Goal: Task Accomplishment & Management: Manage account settings

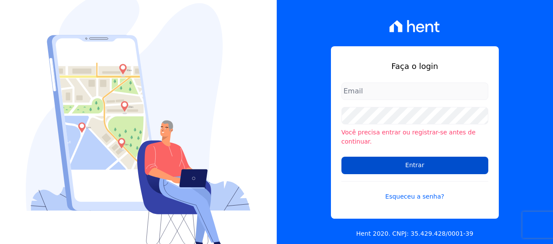
type input "[PERSON_NAME][EMAIL_ADDRESS][DOMAIN_NAME]"
click at [372, 166] on input "Entrar" at bounding box center [415, 165] width 147 height 17
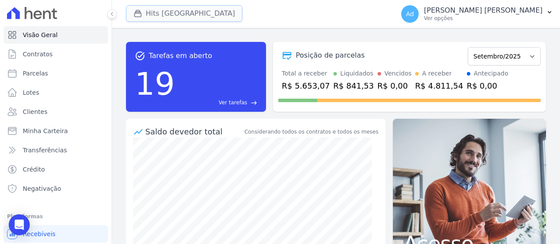
click at [199, 12] on button "Hits [GEOGRAPHIC_DATA]" at bounding box center [184, 13] width 116 height 17
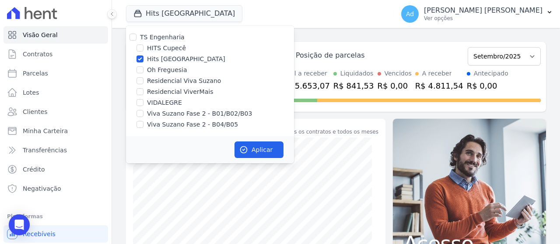
click at [171, 60] on label "Hits Vila Santa Catarina" at bounding box center [186, 59] width 78 height 9
click at [143, 60] on input "Hits Vila Santa Catarina" at bounding box center [139, 59] width 7 height 7
checkbox input "false"
click at [170, 73] on label "Oh Freguesia" at bounding box center [167, 70] width 40 height 9
click at [143, 73] on input "Oh Freguesia" at bounding box center [139, 69] width 7 height 7
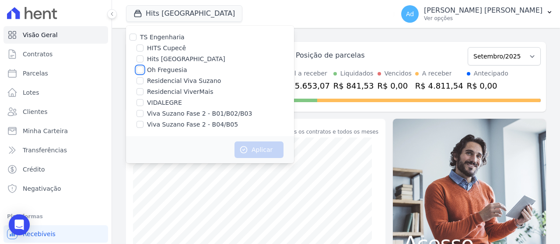
checkbox input "true"
click at [249, 147] on button "Aplicar" at bounding box center [258, 150] width 49 height 17
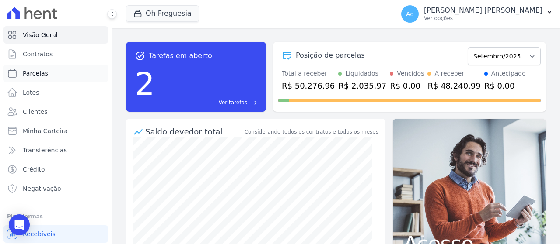
click at [50, 76] on link "Parcelas" at bounding box center [55, 73] width 105 height 17
select select
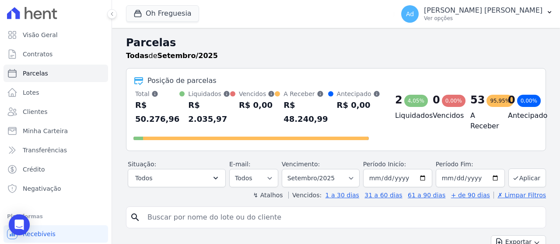
click at [248, 220] on input "search" at bounding box center [342, 217] width 400 height 17
click at [205, 222] on input "search" at bounding box center [342, 217] width 400 height 17
type input "31"
select select
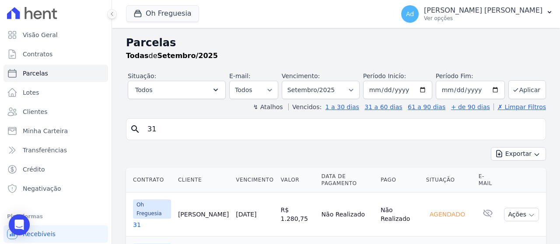
scroll to position [39, 0]
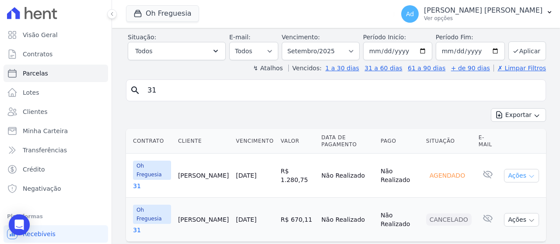
click at [522, 170] on button "Ações" at bounding box center [521, 176] width 35 height 14
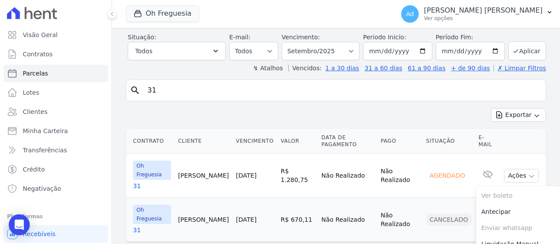
click at [413, 174] on td "Não Realizado" at bounding box center [399, 176] width 45 height 44
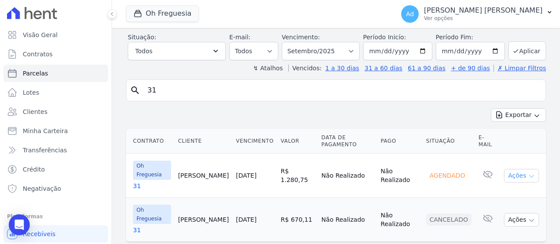
click at [513, 169] on button "Ações" at bounding box center [521, 176] width 35 height 14
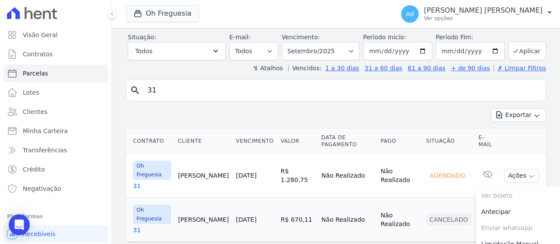
click at [397, 198] on td "Não Realizado" at bounding box center [399, 220] width 45 height 44
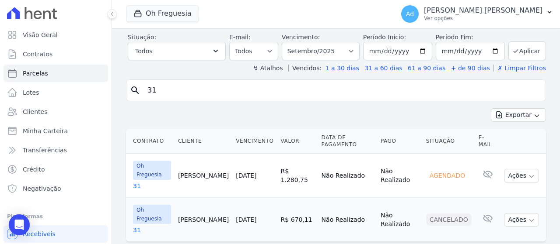
click at [133, 170] on td "Oh Freguesia 31" at bounding box center [150, 176] width 49 height 44
click at [135, 182] on link "31" at bounding box center [152, 186] width 38 height 9
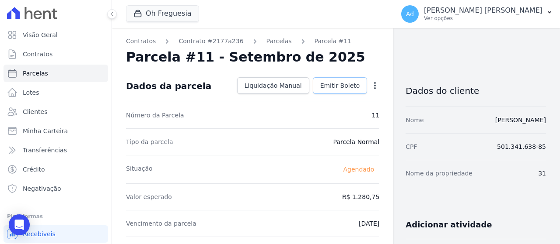
click at [342, 86] on span "Emitir Boleto" at bounding box center [340, 85] width 40 height 9
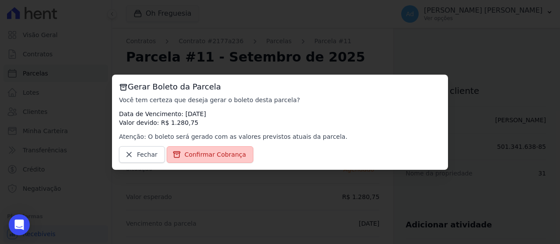
click at [224, 158] on span "Confirmar Cobrança" at bounding box center [216, 154] width 62 height 9
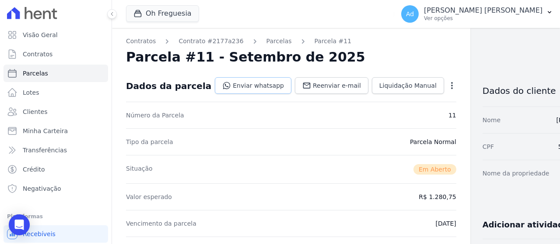
click at [236, 90] on link "Enviar whatsapp" at bounding box center [253, 85] width 77 height 17
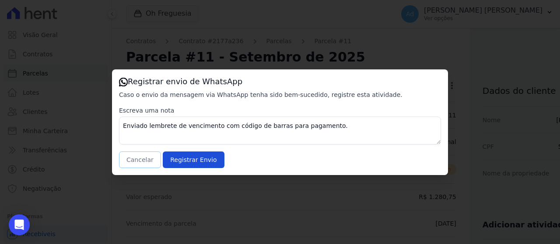
click at [137, 161] on button "Cancelar" at bounding box center [140, 160] width 42 height 17
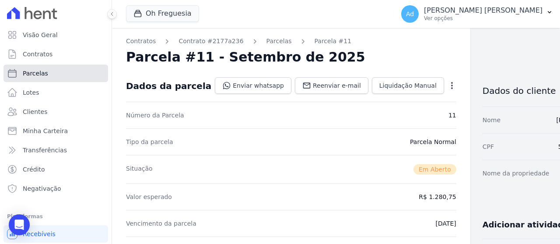
click at [32, 75] on span "Parcelas" at bounding box center [35, 73] width 25 height 9
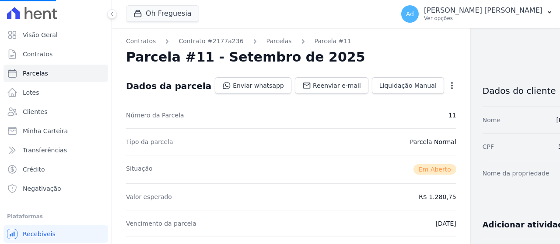
select select
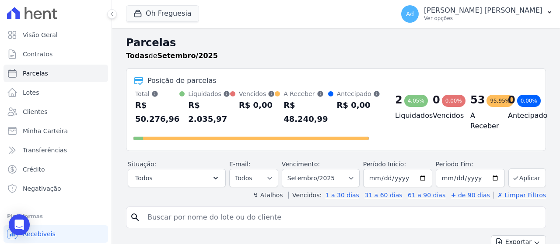
click at [181, 216] on input "search" at bounding box center [342, 217] width 400 height 17
type input "55"
select select
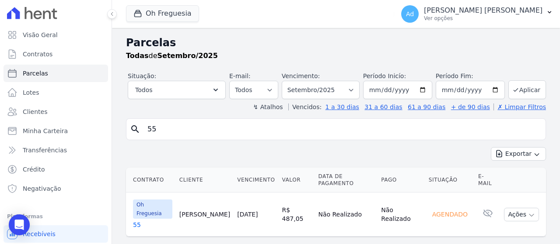
scroll to position [3, 0]
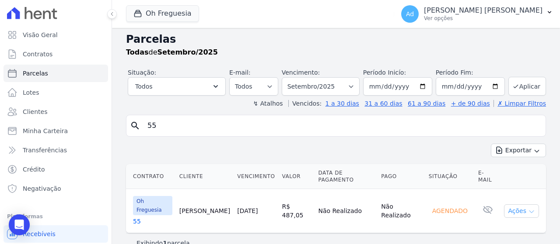
click at [515, 205] on button "Ações" at bounding box center [521, 212] width 35 height 14
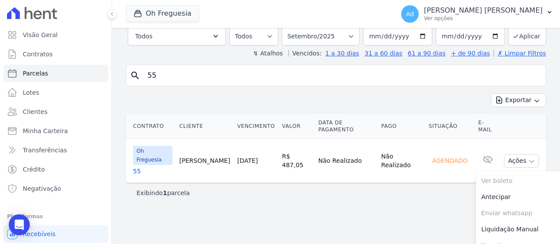
click at [137, 167] on link "55" at bounding box center [152, 171] width 39 height 9
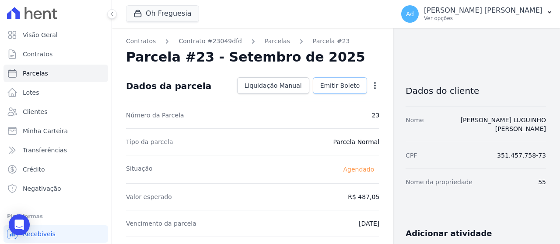
click at [339, 82] on span "Emitir Boleto" at bounding box center [340, 85] width 40 height 9
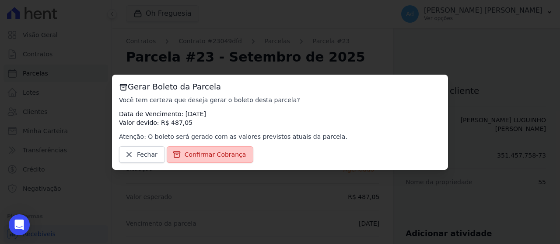
click at [211, 160] on link "Confirmar Cobrança" at bounding box center [210, 155] width 87 height 17
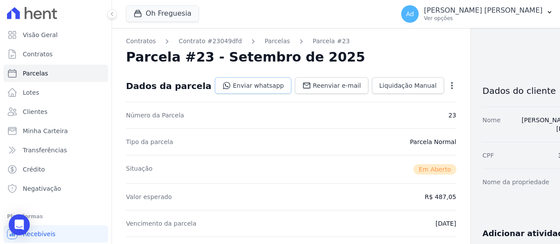
click at [251, 87] on link "Enviar whatsapp" at bounding box center [253, 85] width 77 height 17
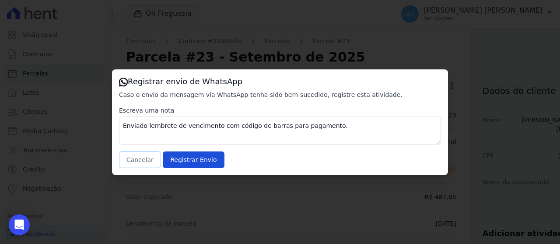
click at [137, 163] on button "Cancelar" at bounding box center [140, 160] width 42 height 17
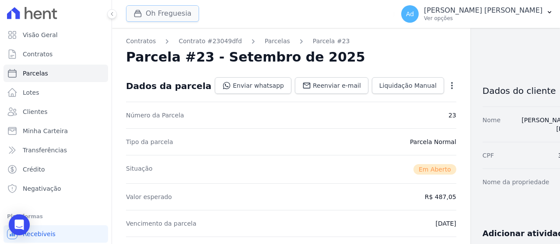
click at [138, 11] on icon "button" at bounding box center [137, 13] width 9 height 9
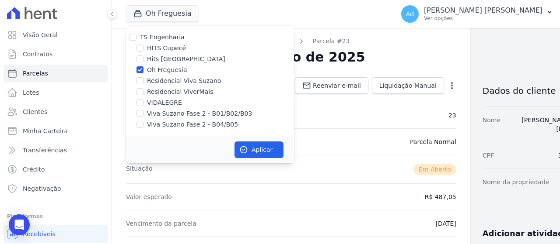
click at [161, 71] on label "Oh Freguesia" at bounding box center [167, 70] width 40 height 9
click at [143, 71] on input "Oh Freguesia" at bounding box center [139, 69] width 7 height 7
checkbox input "false"
click at [159, 113] on label "Viva Suzano Fase 2 - B01/B02/B03" at bounding box center [199, 113] width 105 height 9
click at [143, 113] on input "Viva Suzano Fase 2 - B01/B02/B03" at bounding box center [139, 113] width 7 height 7
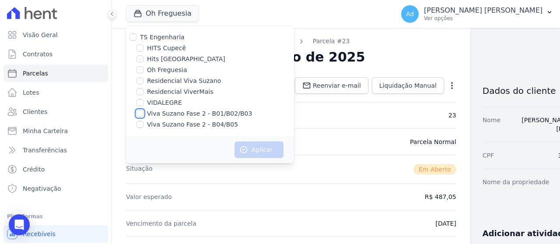
checkbox input "true"
drag, startPoint x: 156, startPoint y: 127, endPoint x: 191, endPoint y: 132, distance: 34.9
click at [155, 127] on label "Viva Suzano Fase 2 - B04/B05" at bounding box center [192, 124] width 91 height 9
click at [143, 127] on input "Viva Suzano Fase 2 - B04/B05" at bounding box center [139, 124] width 7 height 7
checkbox input "true"
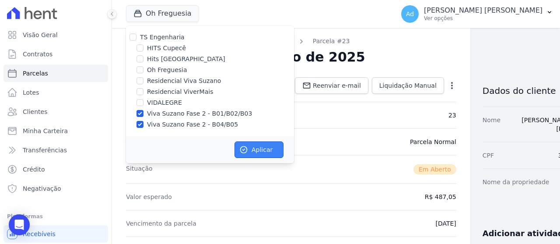
click at [248, 150] on icon "button" at bounding box center [243, 150] width 9 height 9
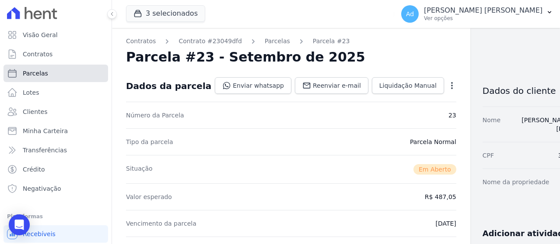
click at [38, 68] on link "Parcelas" at bounding box center [55, 73] width 105 height 17
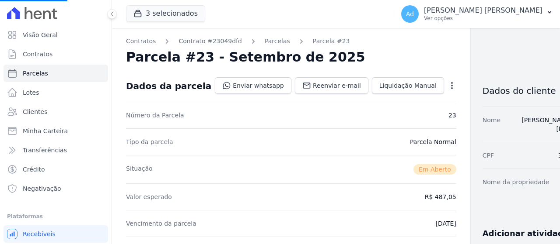
select select
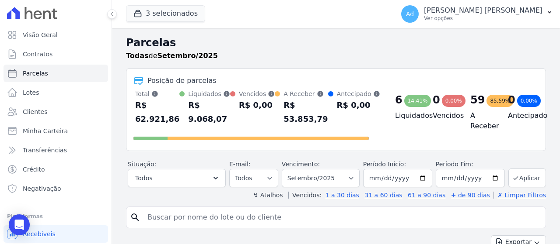
click at [251, 215] on input "search" at bounding box center [342, 217] width 400 height 17
type input "b02 38"
select select
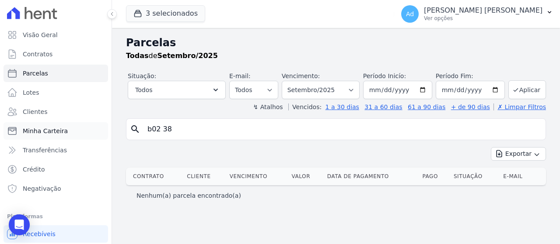
drag, startPoint x: 212, startPoint y: 132, endPoint x: 95, endPoint y: 124, distance: 117.0
click at [95, 124] on div "Visão Geral Contratos Parcelas Lotes Clientes Minha Carteira Transferências Cré…" at bounding box center [280, 122] width 560 height 244
click at [56, 110] on link "Clientes" at bounding box center [55, 111] width 105 height 17
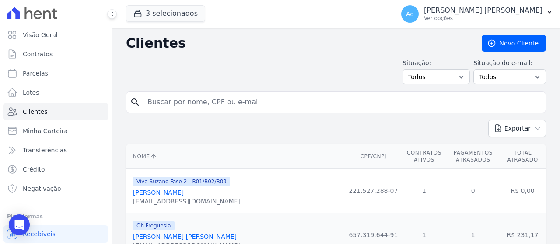
click at [235, 97] on input "search" at bounding box center [342, 102] width 400 height 17
type input "pedro"
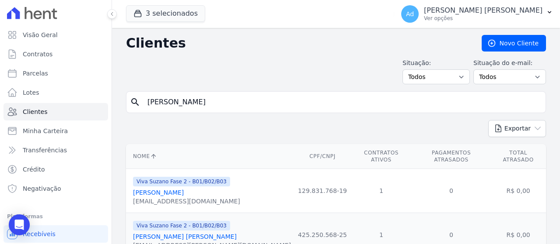
scroll to position [78, 0]
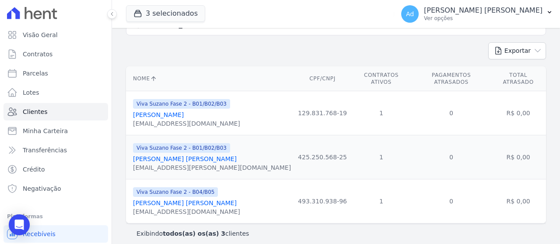
click at [207, 201] on link "Pedro Henrique Silva Diamantino" at bounding box center [185, 203] width 104 height 7
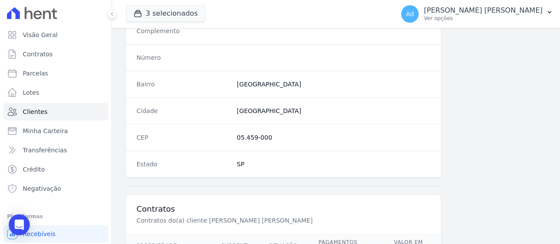
scroll to position [581, 0]
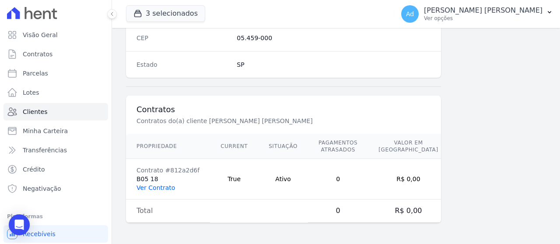
click at [153, 189] on link "Ver Contrato" at bounding box center [155, 188] width 38 height 7
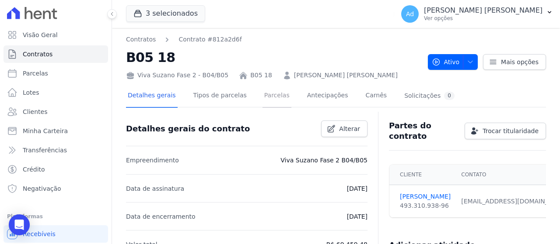
click at [264, 94] on link "Parcelas" at bounding box center [276, 96] width 29 height 23
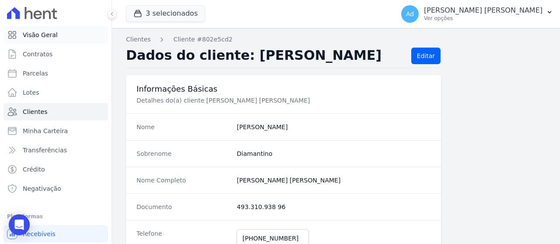
scroll to position [37, 0]
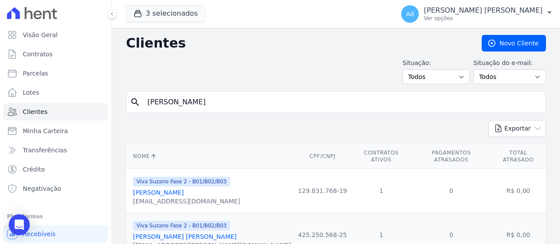
scroll to position [78, 0]
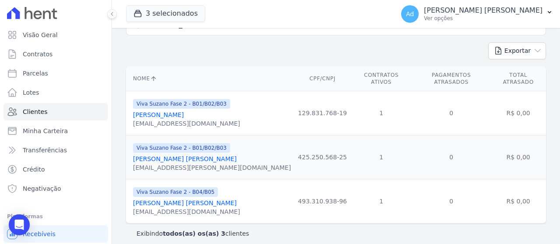
click at [210, 187] on div "Viva Suzano Fase 2 - B04/B05" at bounding box center [186, 192] width 107 height 10
click at [197, 156] on link "Pedro Henrique Nascimento Elidio" at bounding box center [185, 159] width 104 height 7
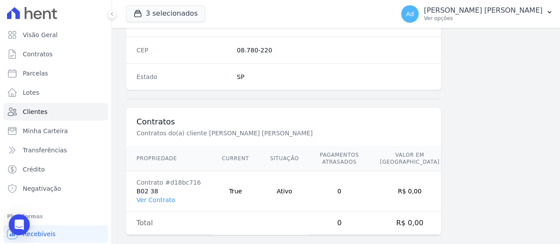
scroll to position [581, 0]
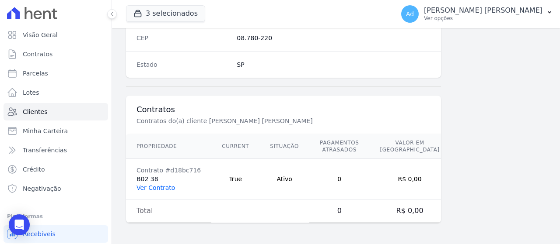
click at [160, 189] on link "Ver Contrato" at bounding box center [155, 188] width 38 height 7
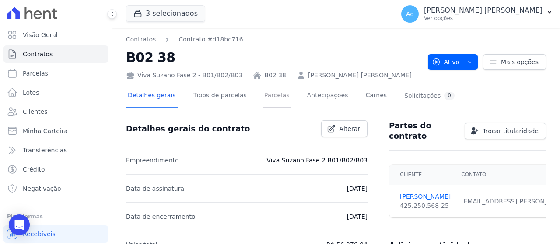
click at [274, 97] on link "Parcelas" at bounding box center [276, 96] width 29 height 23
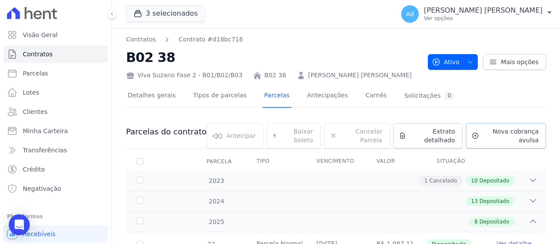
click at [492, 125] on link "Nova cobrança avulsa" at bounding box center [506, 135] width 80 height 25
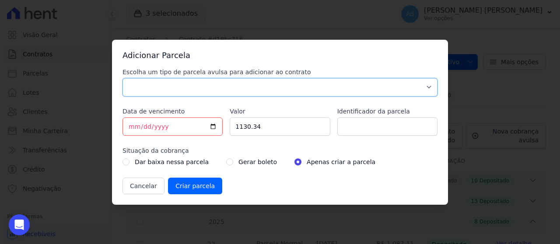
click at [308, 93] on select "Parcela Normal Sinal Caução Intercalada Chaves Pré Chaves Pós Chaves Taxas Quit…" at bounding box center [279, 87] width 315 height 18
click at [122, 78] on select "Parcela Normal Sinal Caução Intercalada Chaves Pré Chaves Pós Chaves Taxas Quit…" at bounding box center [279, 87] width 315 height 18
click at [240, 96] on select "Parcela Normal Sinal Caução Intercalada Chaves Pré Chaves Pós Chaves Taxas Quit…" at bounding box center [279, 87] width 315 height 18
select select "standard"
click at [122, 78] on select "Parcela Normal Sinal Caução Intercalada Chaves Pré Chaves Pós Chaves Taxas Quit…" at bounding box center [279, 87] width 315 height 18
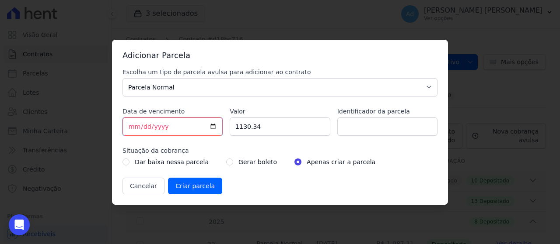
click at [130, 127] on input "2025-09-08" at bounding box center [172, 127] width 100 height 18
type input "2025-09-10"
drag, startPoint x: 279, startPoint y: 131, endPoint x: 193, endPoint y: 120, distance: 86.5
click at [199, 114] on div "Escolha um tipo de parcela avulsa para adicionar ao contrato Parcela Normal Sin…" at bounding box center [279, 131] width 315 height 127
type input "1"
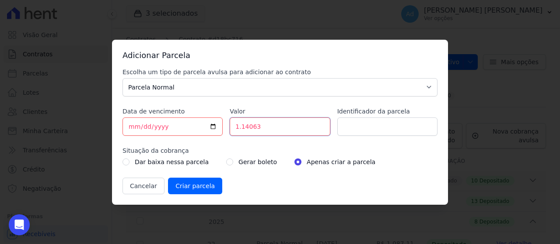
type input "1.14063"
click at [379, 126] on input "Identificador da parcela" at bounding box center [387, 127] width 100 height 18
drag, startPoint x: 266, startPoint y: 126, endPoint x: 175, endPoint y: 111, distance: 92.3
click at [175, 111] on div "Escolha um tipo de parcela avulsa para adicionar ao contrato Parcela Normal Sin…" at bounding box center [279, 131] width 315 height 127
type input "1140.63"
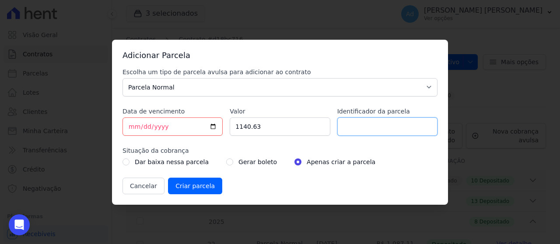
click at [377, 130] on input "Identificador da parcela" at bounding box center [387, 127] width 100 height 18
type input "ref setembro/2025"
click at [189, 183] on input "Criar parcela" at bounding box center [195, 186] width 54 height 17
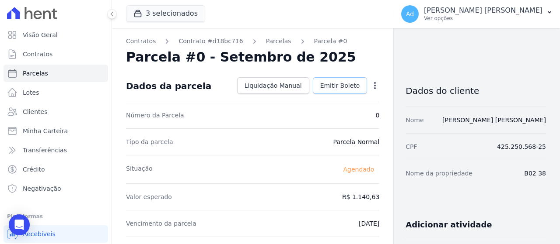
click at [339, 83] on span "Emitir Boleto" at bounding box center [340, 85] width 40 height 9
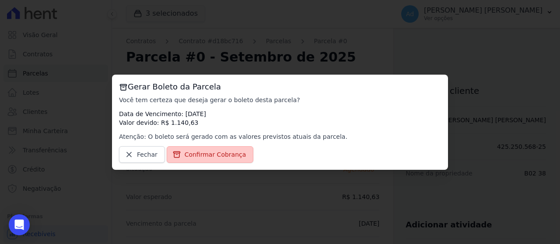
click at [213, 154] on span "Confirmar Cobrança" at bounding box center [216, 154] width 62 height 9
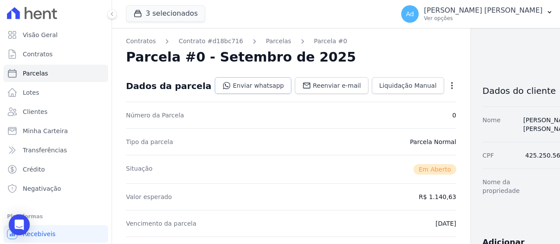
click at [239, 84] on link "Enviar whatsapp" at bounding box center [253, 85] width 77 height 17
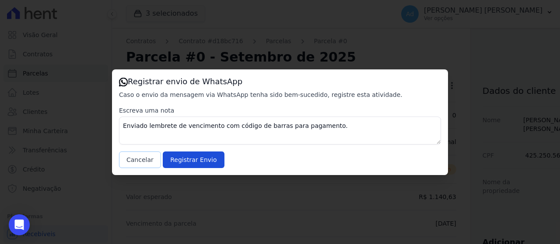
click at [147, 160] on button "Cancelar" at bounding box center [140, 160] width 42 height 17
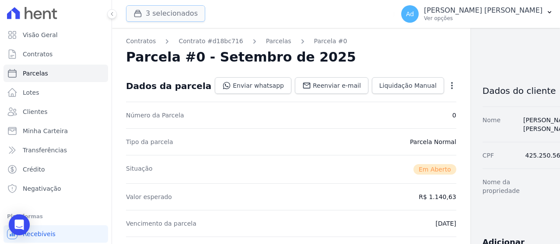
click at [169, 18] on button "3 selecionados" at bounding box center [165, 13] width 79 height 17
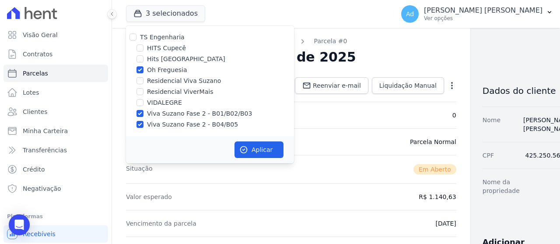
click at [164, 115] on label "Viva Suzano Fase 2 - B01/B02/B03" at bounding box center [199, 113] width 105 height 9
click at [143, 115] on input "Viva Suzano Fase 2 - B01/B02/B03" at bounding box center [139, 113] width 7 height 7
checkbox input "false"
click at [164, 122] on label "Viva Suzano Fase 2 - B04/B05" at bounding box center [192, 124] width 91 height 9
click at [143, 122] on input "Viva Suzano Fase 2 - B04/B05" at bounding box center [139, 124] width 7 height 7
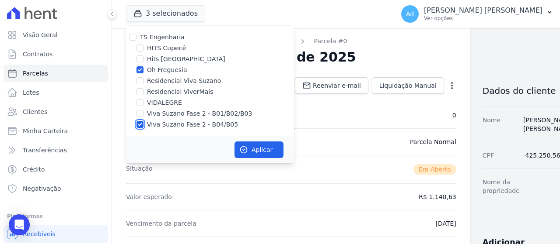
checkbox input "false"
click at [247, 154] on icon "button" at bounding box center [243, 150] width 9 height 9
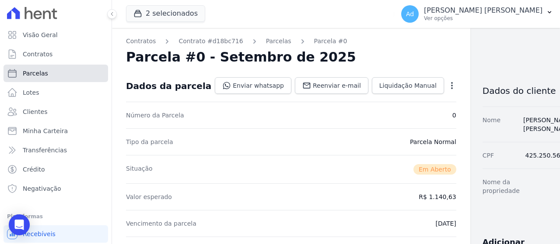
click at [45, 74] on span "Parcelas" at bounding box center [35, 73] width 25 height 9
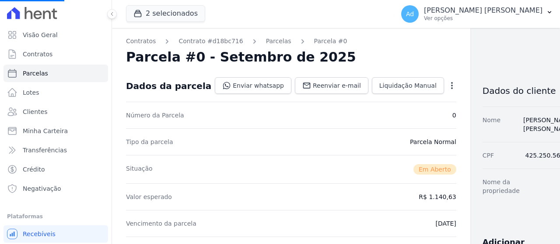
select select
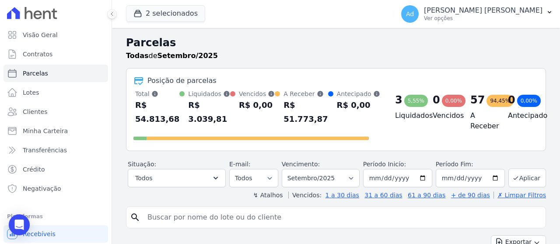
click at [187, 222] on input "search" at bounding box center [342, 217] width 400 height 17
type input "123"
select select
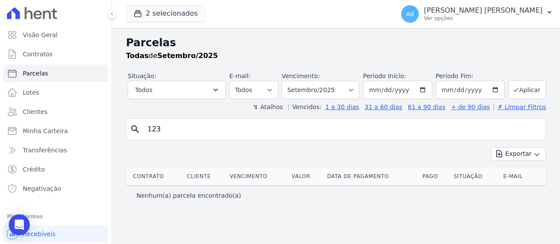
drag, startPoint x: 199, startPoint y: 129, endPoint x: 110, endPoint y: 126, distance: 89.3
click at [110, 126] on div "Visão Geral Contratos Parcelas Lotes Clientes Minha Carteira Transferências Cré…" at bounding box center [280, 122] width 560 height 244
click at [52, 112] on link "Clientes" at bounding box center [55, 111] width 105 height 17
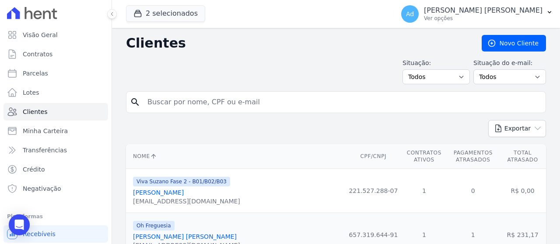
click at [230, 108] on input "search" at bounding box center [342, 102] width 400 height 17
type input "eduardo"
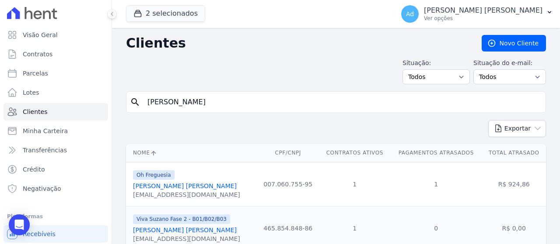
click at [213, 186] on link "Eduardo Costa Quaresma De Menezes" at bounding box center [185, 186] width 104 height 7
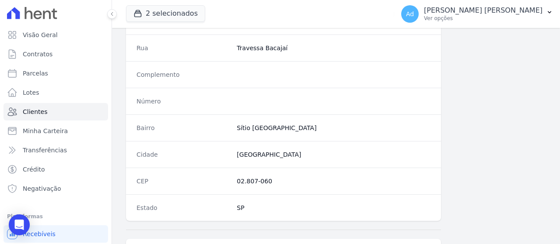
scroll to position [581, 0]
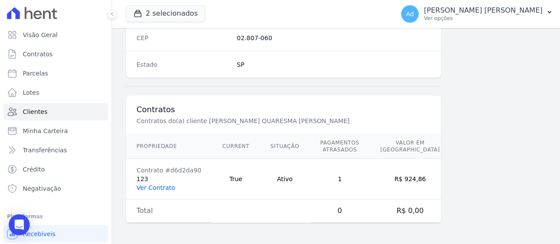
click at [155, 187] on link "Ver Contrato" at bounding box center [155, 188] width 38 height 7
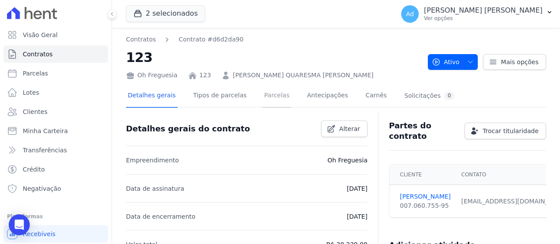
click at [272, 98] on link "Parcelas" at bounding box center [276, 96] width 29 height 23
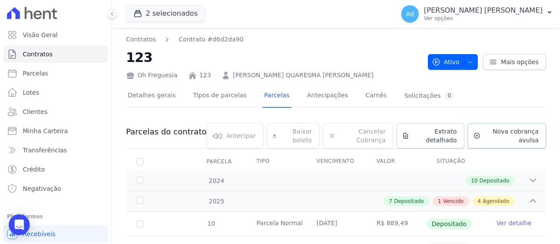
click at [495, 131] on span "Nova cobrança avulsa" at bounding box center [511, 135] width 55 height 17
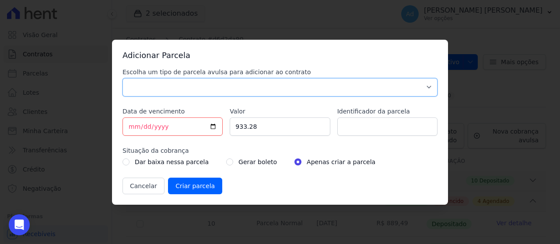
click at [258, 80] on select "Parcela Normal Sinal Caução Intercalada Chaves Pré Chaves Pós Chaves Taxas Quit…" at bounding box center [279, 87] width 315 height 18
select select "standard"
click at [122, 78] on select "Parcela Normal Sinal Caução Intercalada Chaves Pré Chaves Pós Chaves Taxas Quit…" at bounding box center [279, 87] width 315 height 18
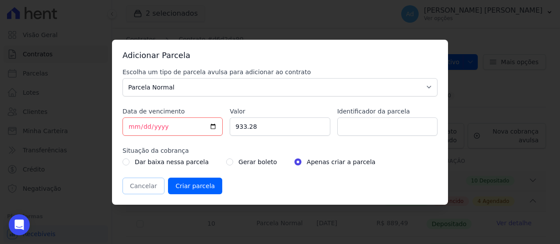
click at [140, 187] on button "Cancelar" at bounding box center [143, 186] width 42 height 17
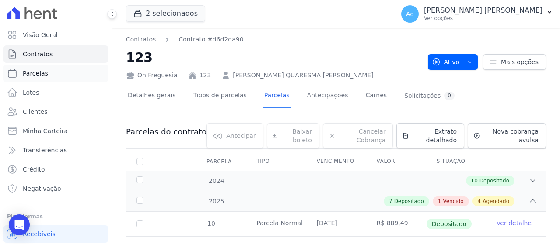
click at [69, 74] on link "Parcelas" at bounding box center [55, 73] width 105 height 17
select select
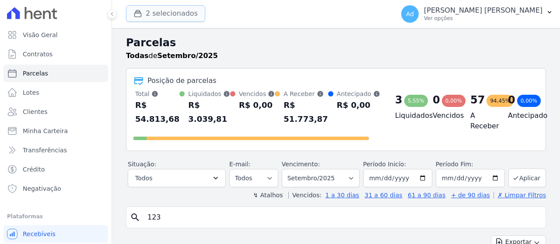
click at [168, 10] on button "2 selecionados" at bounding box center [165, 13] width 79 height 17
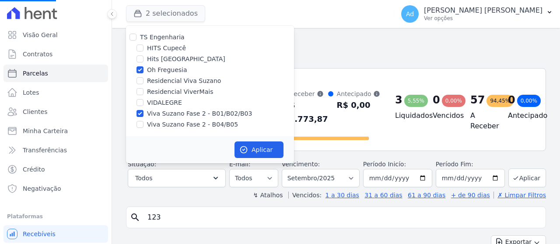
select select
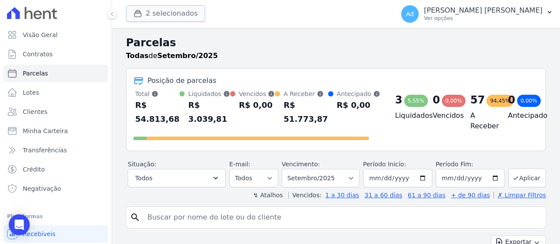
click at [178, 16] on button "2 selecionados" at bounding box center [165, 13] width 79 height 17
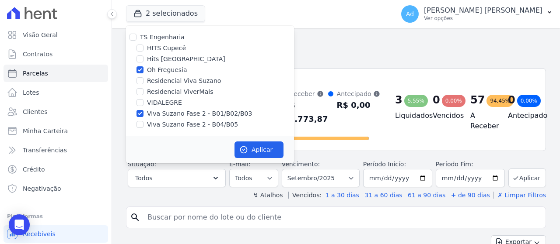
click at [165, 123] on label "Viva Suzano Fase 2 - B04/B05" at bounding box center [192, 124] width 91 height 9
click at [143, 123] on input "Viva Suzano Fase 2 - B04/B05" at bounding box center [139, 124] width 7 height 7
checkbox input "true"
click at [263, 153] on button "Aplicar" at bounding box center [258, 150] width 49 height 17
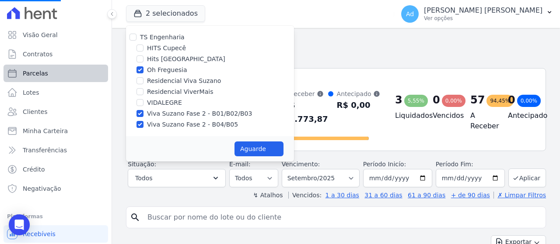
select select
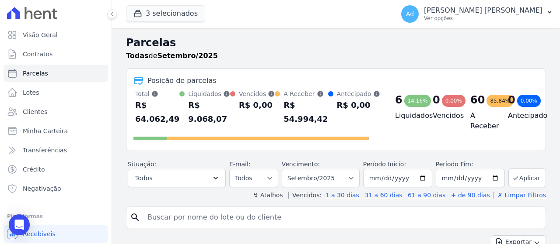
click at [227, 222] on input "search" at bounding box center [342, 217] width 400 height 17
type input "b05 38"
select select
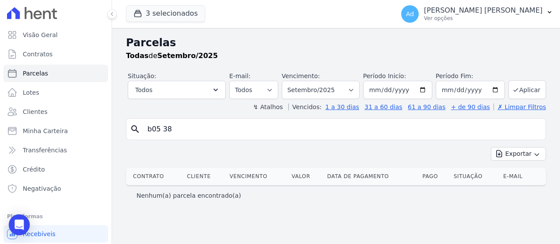
drag, startPoint x: 220, startPoint y: 129, endPoint x: 122, endPoint y: 116, distance: 98.4
click at [122, 116] on div "Parcelas Todas de Setembro/2025 Situação: Agendado Em Aberto Pago Processando C…" at bounding box center [336, 136] width 448 height 217
drag, startPoint x: 53, startPoint y: 110, endPoint x: 41, endPoint y: 6, distance: 104.8
click at [53, 110] on link "Clientes" at bounding box center [55, 111] width 105 height 17
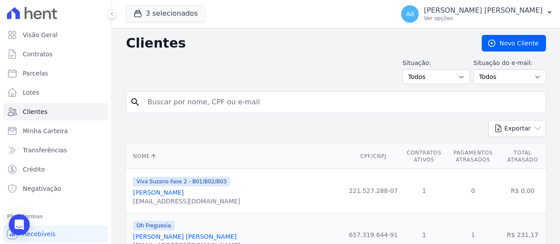
click at [210, 103] on input "search" at bounding box center [342, 102] width 400 height 17
type input "elenaldo"
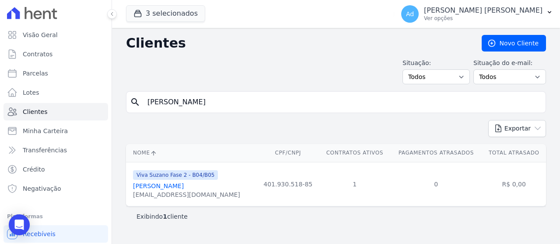
click at [182, 188] on link "Elenaldo De Oliveira Satana" at bounding box center [158, 186] width 51 height 7
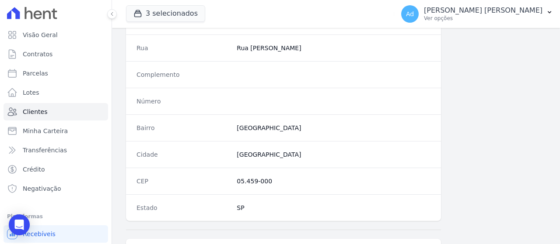
scroll to position [581, 0]
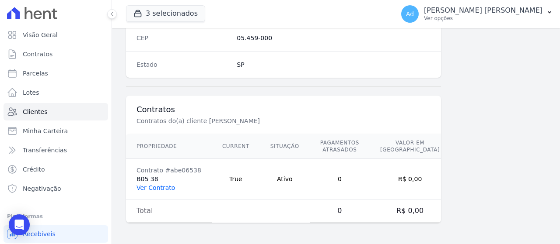
click at [158, 185] on link "Ver Contrato" at bounding box center [155, 188] width 38 height 7
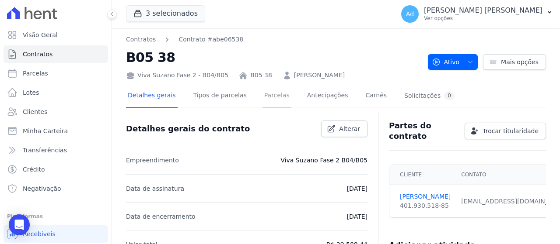
click at [265, 96] on link "Parcelas" at bounding box center [276, 96] width 29 height 23
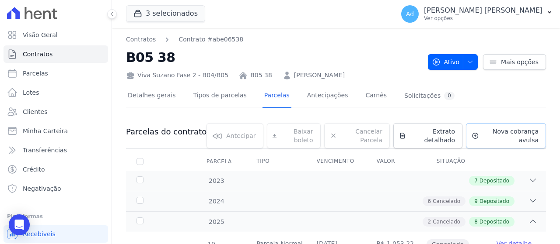
click at [482, 136] on span "Nova cobrança avulsa" at bounding box center [510, 135] width 56 height 17
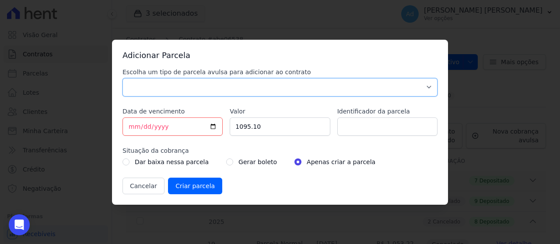
click at [236, 92] on select "Parcela Normal Sinal Caução Intercalada Chaves Pré Chaves Pós Chaves Taxas Quit…" at bounding box center [279, 87] width 315 height 18
select select "standard"
click at [122, 78] on select "Parcela Normal Sinal Caução Intercalada Chaves Pré Chaves Pós Chaves Taxas Quit…" at bounding box center [279, 87] width 315 height 18
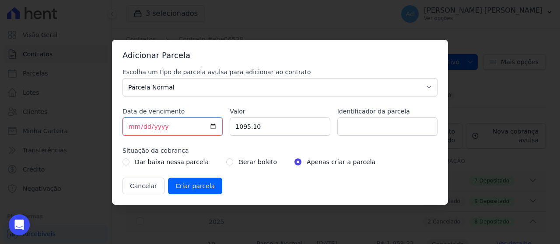
click at [129, 126] on input "2025-09-08" at bounding box center [172, 127] width 100 height 18
type input "2025-09-10"
drag, startPoint x: 280, startPoint y: 129, endPoint x: 217, endPoint y: 119, distance: 63.7
click at [217, 119] on div "Escolha um tipo de parcela avulsa para adicionar ao contrato Parcela Normal Sin…" at bounding box center [279, 131] width 315 height 127
type input "1105.07"
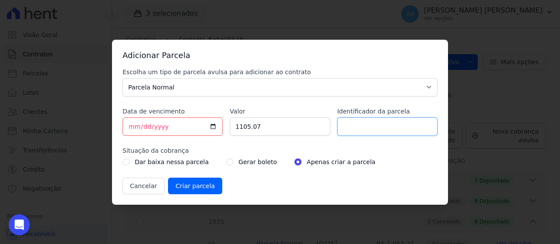
click at [374, 133] on input "Identificador da parcela" at bounding box center [387, 127] width 100 height 18
type input "ref 09/2025"
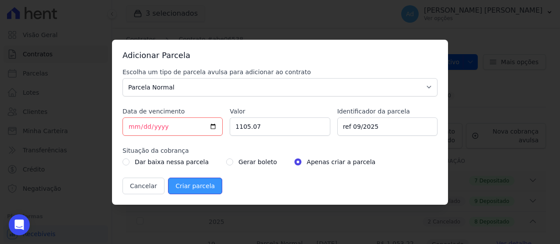
click at [207, 183] on input "Criar parcela" at bounding box center [195, 186] width 54 height 17
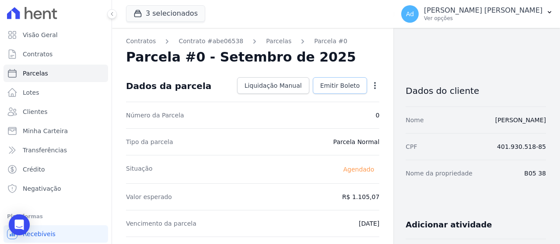
click at [343, 85] on span "Emitir Boleto" at bounding box center [340, 85] width 40 height 9
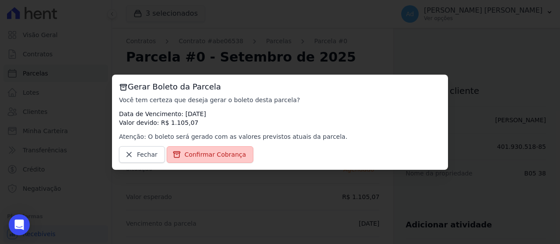
click at [219, 157] on span "Confirmar Cobrança" at bounding box center [216, 154] width 62 height 9
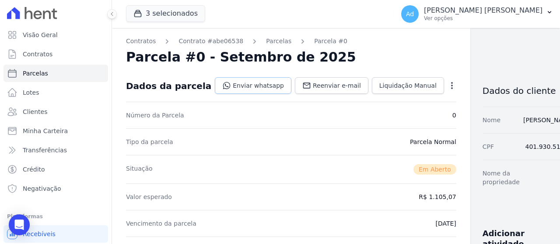
click at [248, 84] on link "Enviar whatsapp" at bounding box center [253, 85] width 77 height 17
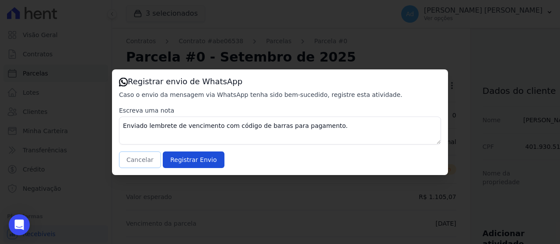
click at [139, 163] on button "Cancelar" at bounding box center [140, 160] width 42 height 17
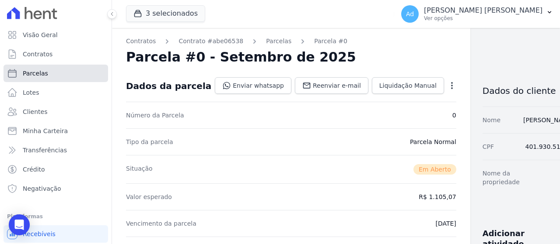
click at [80, 77] on link "Parcelas" at bounding box center [55, 73] width 105 height 17
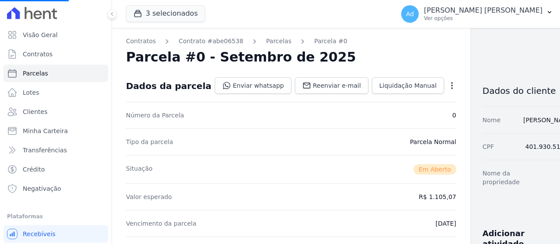
select select
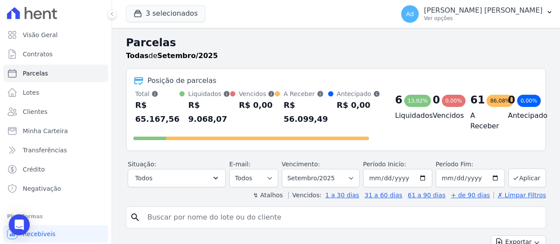
scroll to position [87, 0]
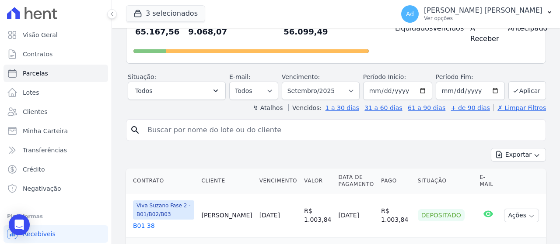
click at [237, 131] on input "search" at bounding box center [342, 130] width 400 height 17
type input "123"
select select
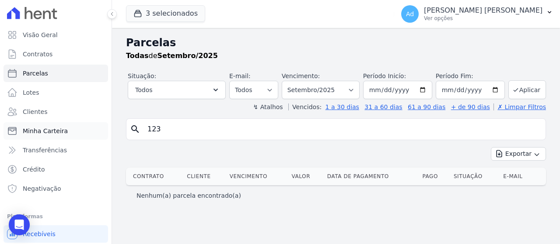
drag, startPoint x: 187, startPoint y: 123, endPoint x: 94, endPoint y: 125, distance: 92.3
click at [94, 125] on div "Visão Geral Contratos Parcelas Lotes Clientes Minha Carteira Transferências Cré…" at bounding box center [280, 122] width 560 height 244
click at [176, 17] on button "3 selecionados" at bounding box center [165, 13] width 79 height 17
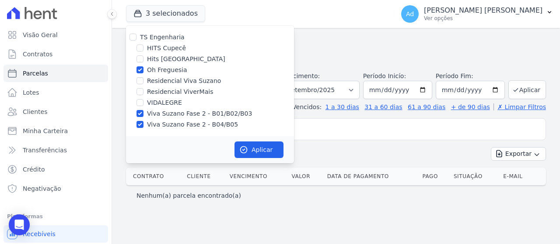
click at [168, 111] on label "Viva Suzano Fase 2 - B01/B02/B03" at bounding box center [199, 113] width 105 height 9
click at [143, 111] on input "Viva Suzano Fase 2 - B01/B02/B03" at bounding box center [139, 113] width 7 height 7
checkbox input "false"
click at [162, 123] on label "Viva Suzano Fase 2 - B04/B05" at bounding box center [192, 124] width 91 height 9
click at [143, 123] on input "Viva Suzano Fase 2 - B04/B05" at bounding box center [139, 124] width 7 height 7
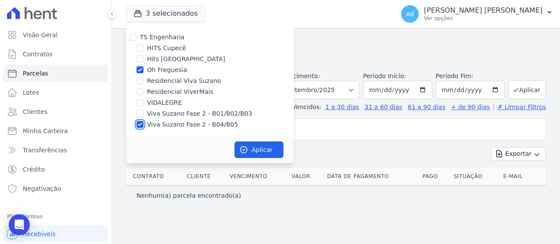
checkbox input "false"
click at [246, 147] on icon "button" at bounding box center [244, 150] width 7 height 7
select select
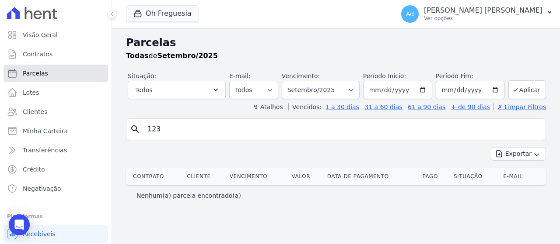
click at [45, 70] on link "Parcelas" at bounding box center [55, 73] width 105 height 17
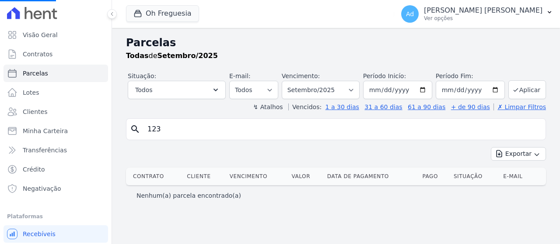
select select
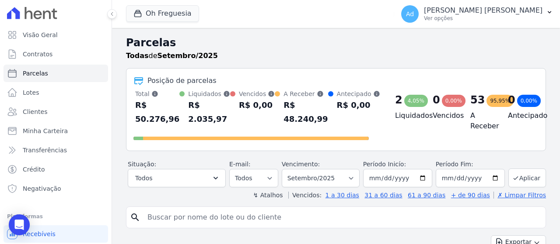
click at [208, 225] on input "search" at bounding box center [342, 217] width 400 height 17
type input "123"
select select
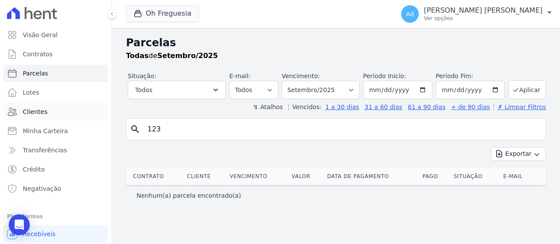
click at [61, 111] on link "Clientes" at bounding box center [55, 111] width 105 height 17
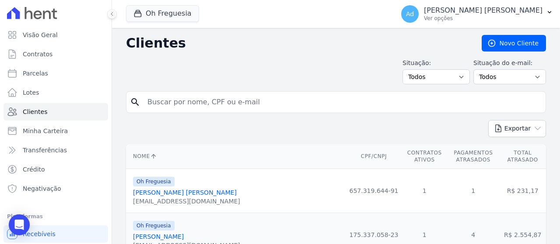
click at [219, 100] on input "search" at bounding box center [342, 102] width 400 height 17
type input "eduardo"
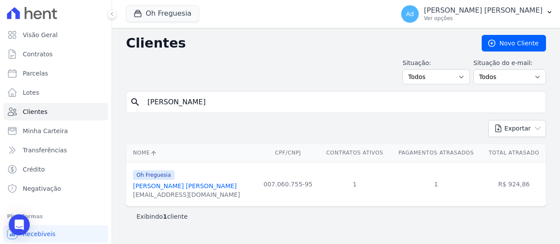
click at [192, 189] on link "Eduardo Costa Quaresma De Menezes" at bounding box center [185, 186] width 104 height 7
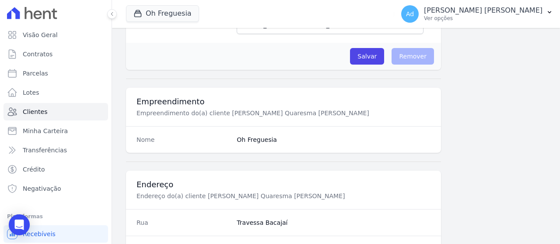
scroll to position [581, 0]
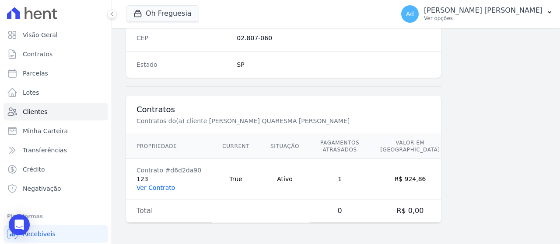
click at [159, 191] on link "Ver Contrato" at bounding box center [155, 188] width 38 height 7
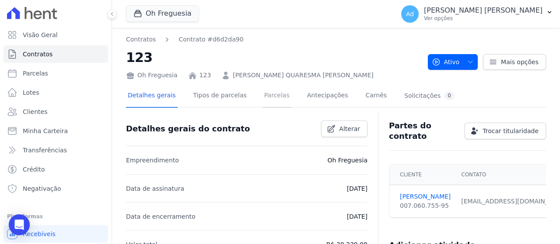
click at [269, 95] on link "Parcelas" at bounding box center [276, 96] width 29 height 23
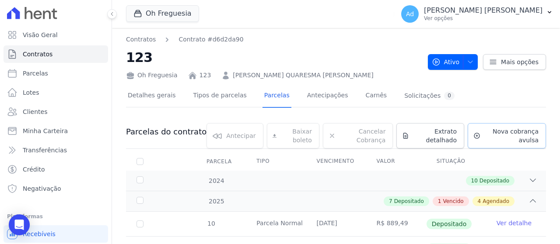
click at [511, 140] on span "Nova cobrança avulsa" at bounding box center [511, 135] width 55 height 17
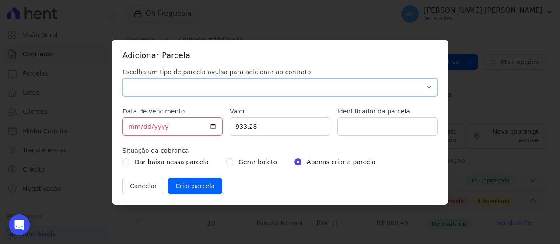
click at [266, 88] on select "Parcela Normal Sinal Caução Intercalada Chaves Pré Chaves Pós Chaves Taxas Quit…" at bounding box center [279, 87] width 315 height 18
select select "standard"
click at [122, 78] on select "Parcela Normal Sinal Caução Intercalada Chaves Pré Chaves Pós Chaves Taxas Quit…" at bounding box center [279, 87] width 315 height 18
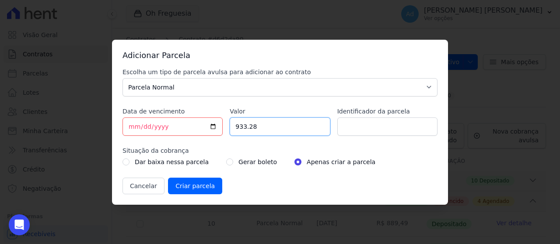
drag, startPoint x: 276, startPoint y: 129, endPoint x: 184, endPoint y: 117, distance: 92.7
click at [179, 121] on div "Escolha um tipo de parcela avulsa para adicionar ao contrato Parcela Normal Sin…" at bounding box center [279, 131] width 315 height 127
click at [246, 126] on input "Valor" at bounding box center [280, 127] width 100 height 18
type input "956.29"
drag, startPoint x: 397, startPoint y: 117, endPoint x: 391, endPoint y: 120, distance: 6.3
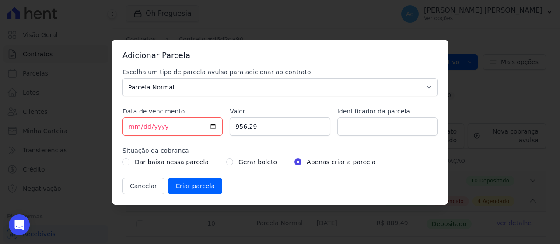
click at [395, 120] on div "Identificador da parcela" at bounding box center [387, 121] width 100 height 29
click at [389, 120] on input "Identificador da parcela" at bounding box center [387, 127] width 100 height 18
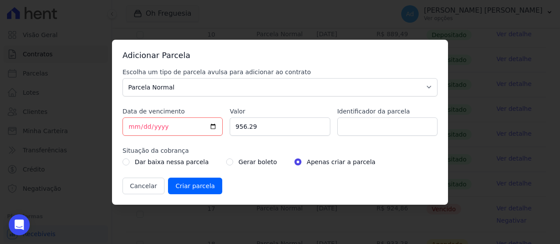
click at [388, 121] on input "Identificador da parcela" at bounding box center [387, 127] width 100 height 18
click at [375, 130] on input "Identificador da parcela" at bounding box center [387, 127] width 100 height 18
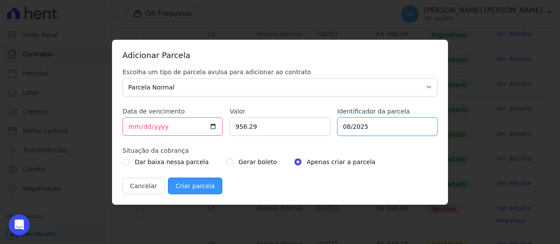
type input "08/2025"
click at [197, 189] on input "Criar parcela" at bounding box center [195, 186] width 54 height 17
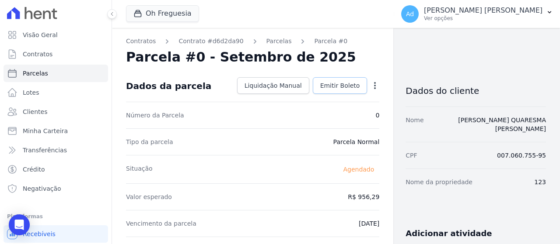
click at [347, 87] on span "Emitir Boleto" at bounding box center [340, 85] width 40 height 9
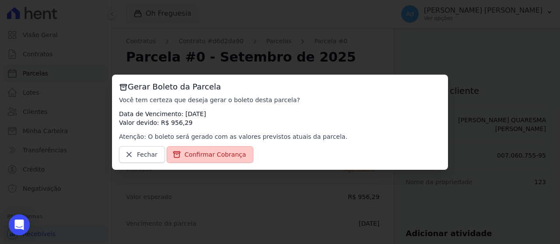
click at [225, 155] on span "Confirmar Cobrança" at bounding box center [216, 154] width 62 height 9
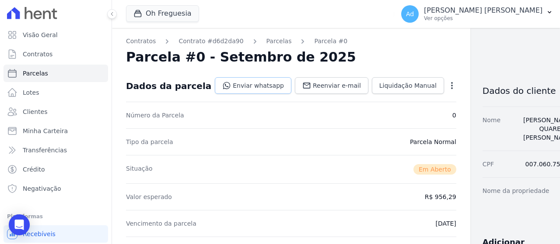
click at [256, 87] on link "Enviar whatsapp" at bounding box center [253, 85] width 77 height 17
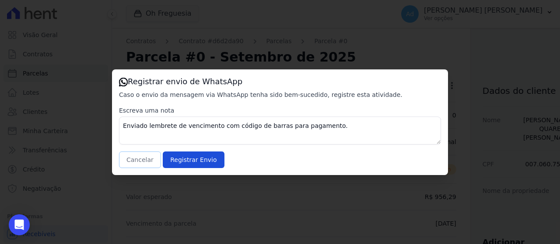
click at [125, 163] on button "Cancelar" at bounding box center [140, 160] width 42 height 17
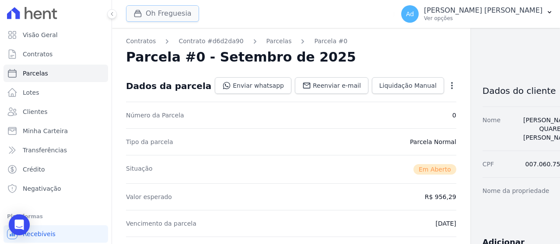
click at [154, 10] on button "Oh Freguesia" at bounding box center [162, 13] width 73 height 17
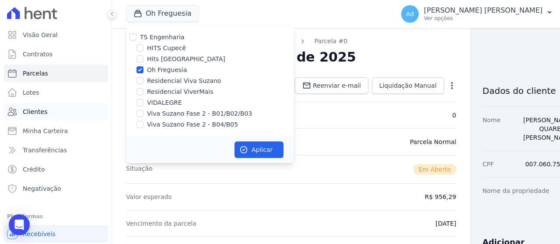
click at [51, 106] on link "Clientes" at bounding box center [55, 111] width 105 height 17
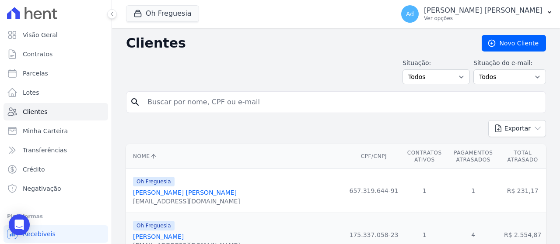
click at [243, 108] on input "search" at bounding box center [342, 102] width 400 height 17
type input "nathalia"
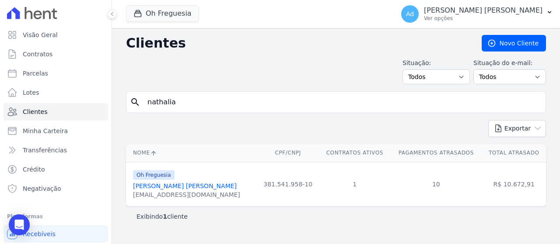
click at [193, 186] on link "Nathalia Mello Bonifacio" at bounding box center [185, 186] width 104 height 7
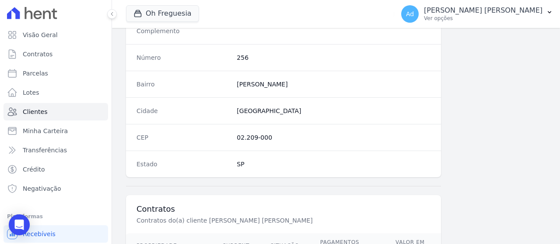
scroll to position [581, 0]
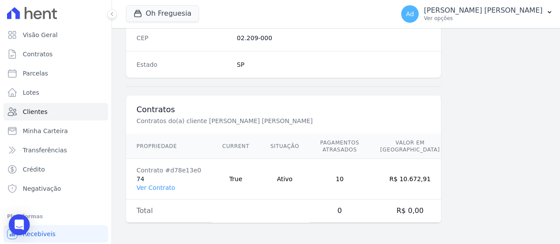
click at [157, 201] on td "Total" at bounding box center [169, 211] width 86 height 23
click at [163, 190] on link "Ver Contrato" at bounding box center [155, 188] width 38 height 7
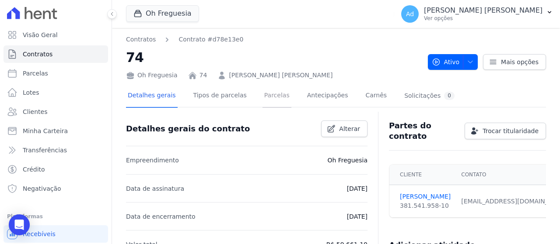
click at [269, 94] on link "Parcelas" at bounding box center [276, 96] width 29 height 23
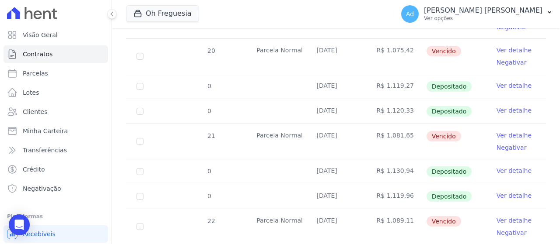
scroll to position [612, 0]
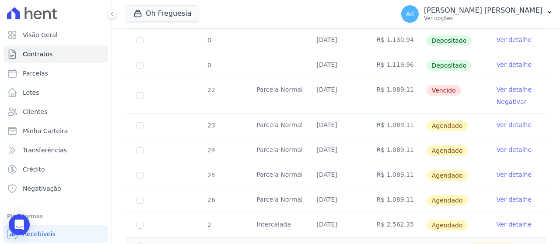
click at [503, 125] on link "Ver detalhe" at bounding box center [513, 125] width 35 height 9
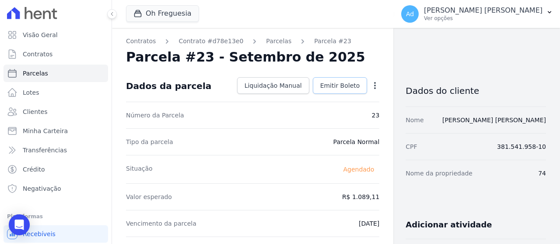
click at [330, 90] on link "Emitir Boleto" at bounding box center [340, 85] width 55 height 17
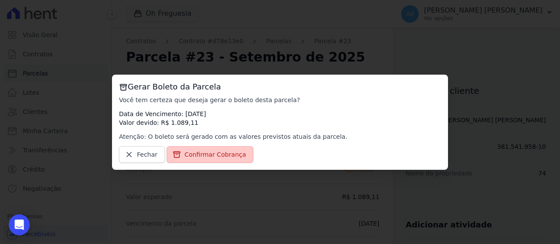
click at [221, 155] on span "Confirmar Cobrança" at bounding box center [216, 154] width 62 height 9
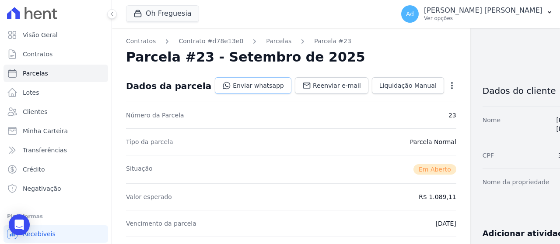
click at [226, 85] on link "Enviar whatsapp" at bounding box center [253, 85] width 77 height 17
